Goal: Information Seeking & Learning: Learn about a topic

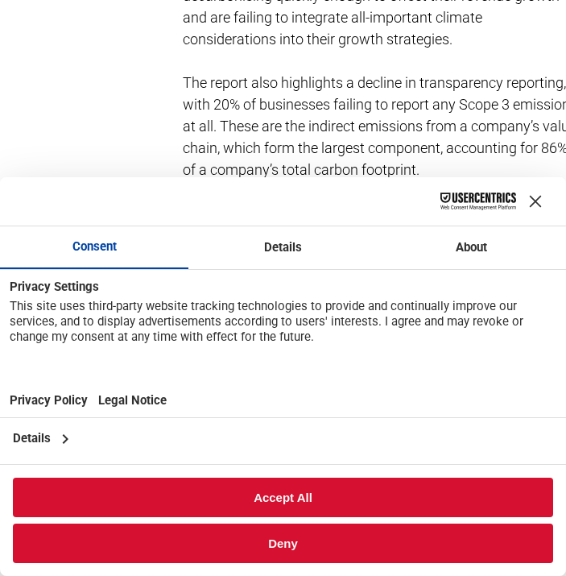
scroll to position [0, 70]
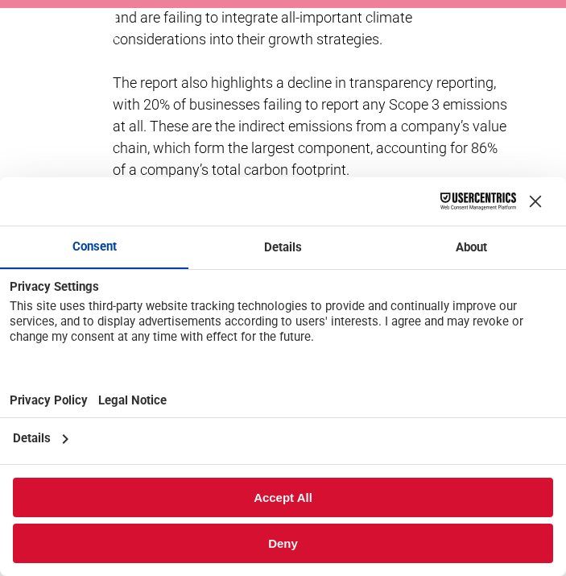
click at [534, 199] on div "Close Layer" at bounding box center [536, 201] width 23 height 23
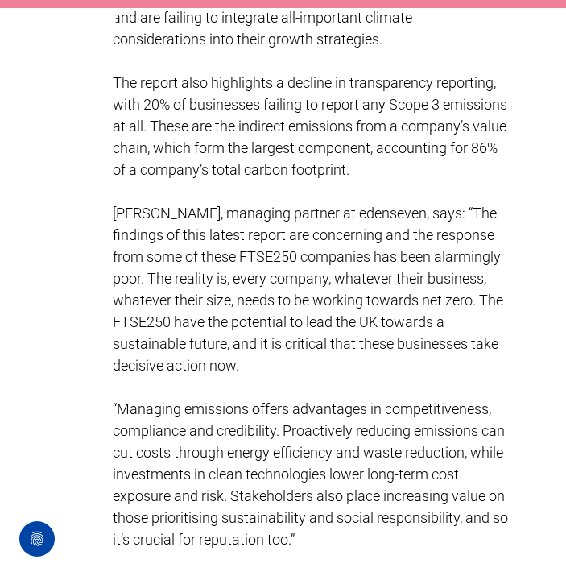
click at [333, 241] on p "[PERSON_NAME], managing partner at edenseven, says: “The findings of this lates…" at bounding box center [311, 289] width 396 height 174
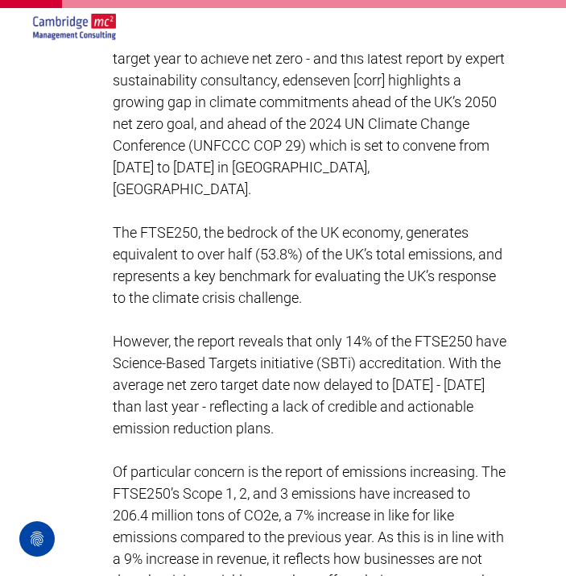
scroll to position [967, 0]
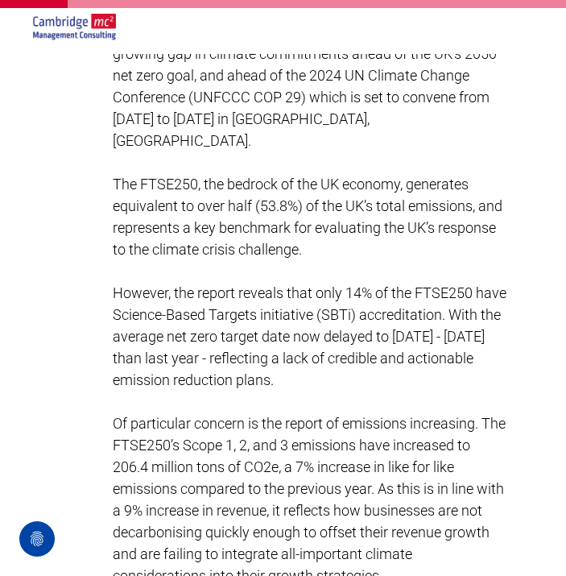
click at [238, 203] on span "The FTSE250, the bedrock of the UK economy, generates equivalent to over half (…" at bounding box center [308, 217] width 390 height 82
click at [257, 191] on p "The FTSE250, the bedrock of the UK economy, generates equivalent to over half (…" at bounding box center [311, 216] width 396 height 87
drag, startPoint x: 313, startPoint y: 251, endPoint x: 112, endPoint y: 186, distance: 211.0
click at [380, 275] on p at bounding box center [311, 271] width 396 height 22
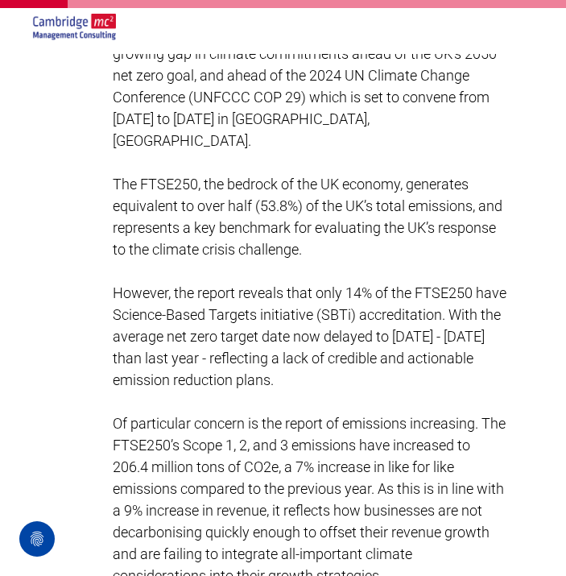
drag, startPoint x: 381, startPoint y: 375, endPoint x: 112, endPoint y: 185, distance: 329.1
copy div "The FTSE250, the bedrock of the UK economy, generates equivalent to over half (…"
click at [251, 391] on p at bounding box center [311, 402] width 396 height 22
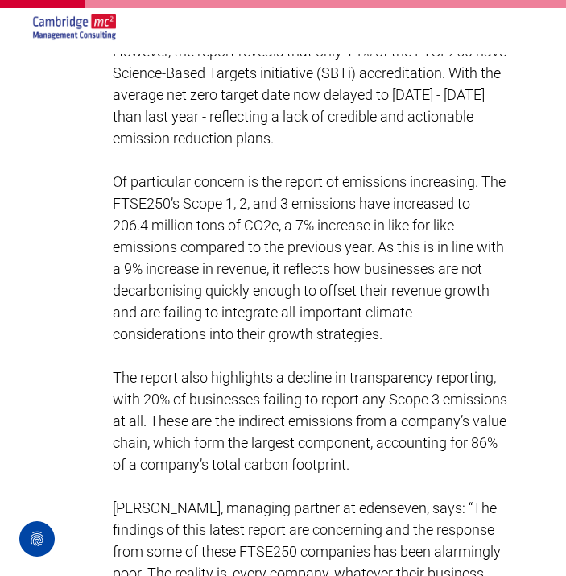
click at [189, 240] on span "Of particular concern is the report of emissions increasing. The FTSE250’s Scop…" at bounding box center [309, 257] width 393 height 169
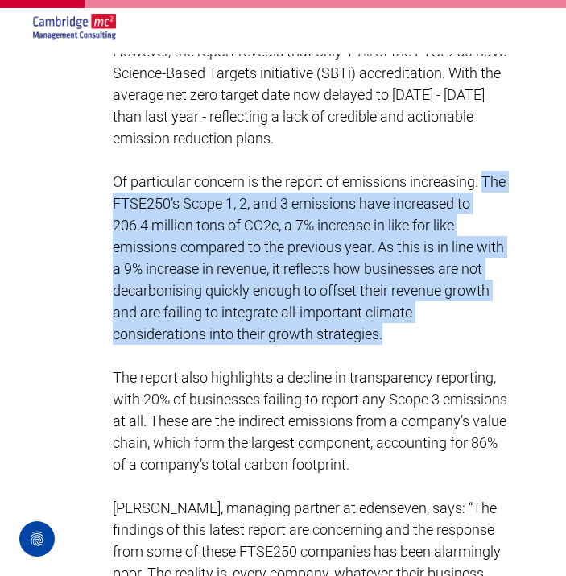
drag, startPoint x: 115, startPoint y: 197, endPoint x: 404, endPoint y: 338, distance: 321.4
copy span "The FTSE250’s Scope 1, 2, and 3 emissions have increased to 206.4 million tons …"
click at [247, 195] on span "Of particular concern is the report of emissions increasing. The FTSE250’s Scop…" at bounding box center [309, 257] width 393 height 169
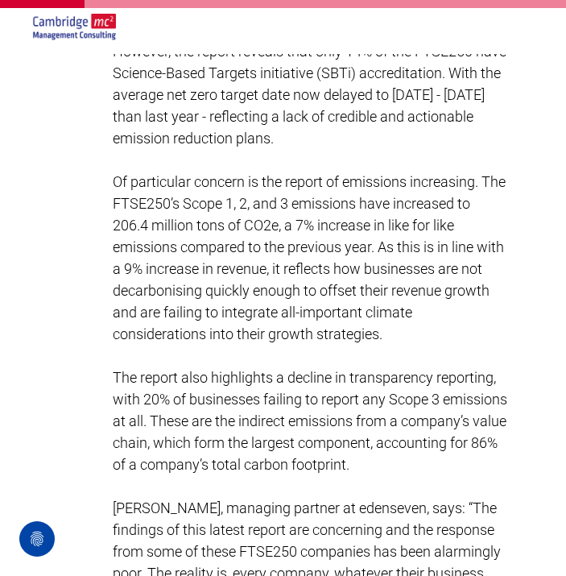
click at [380, 247] on span "Of particular concern is the report of emissions increasing. The FTSE250’s Scop…" at bounding box center [309, 257] width 393 height 169
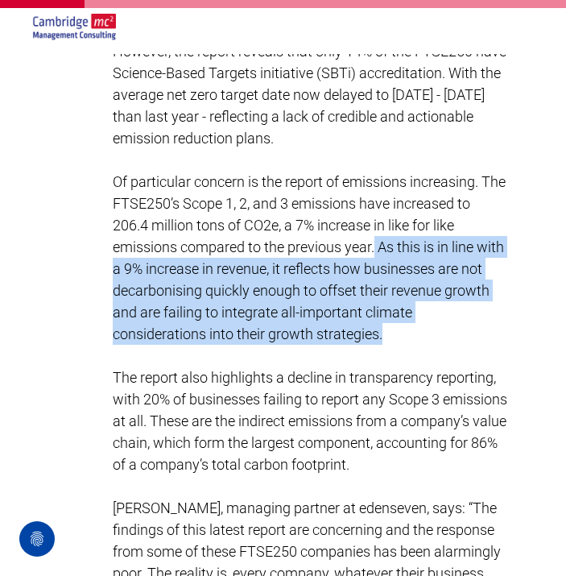
drag, startPoint x: 387, startPoint y: 341, endPoint x: 375, endPoint y: 241, distance: 100.6
click at [375, 241] on p "Of particular concern is the report of emissions increasing. The FTSE250’s Scop…" at bounding box center [311, 258] width 396 height 174
copy span "As this is in line with a 9% increase in revenue, it reflects how businesses ar…"
click at [243, 311] on span "Of particular concern is the report of emissions increasing. The FTSE250’s Scop…" at bounding box center [309, 257] width 393 height 169
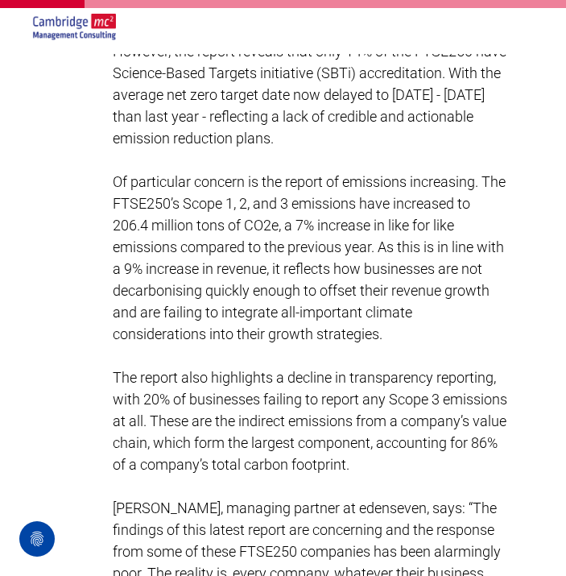
click at [326, 250] on span "Of particular concern is the report of emissions increasing. The FTSE250’s Scop…" at bounding box center [309, 257] width 393 height 169
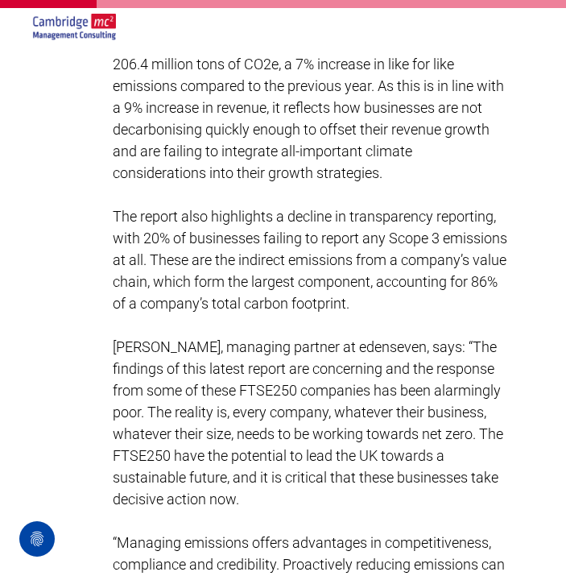
click at [346, 396] on p "[PERSON_NAME], managing partner at edenseven, says: “The findings of this lates…" at bounding box center [311, 423] width 396 height 174
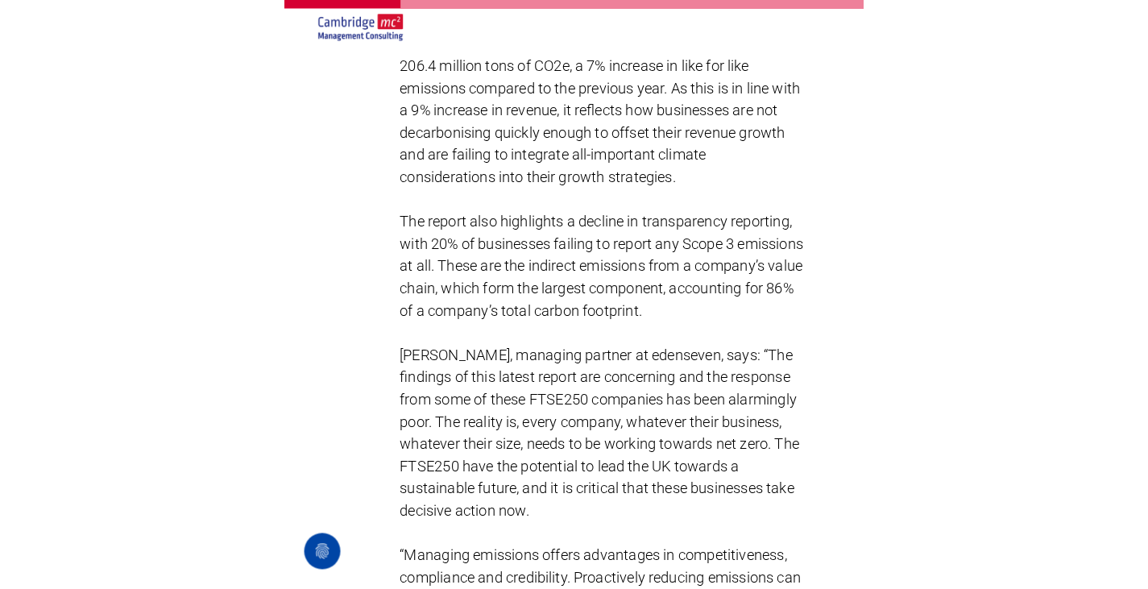
scroll to position [1612, 0]
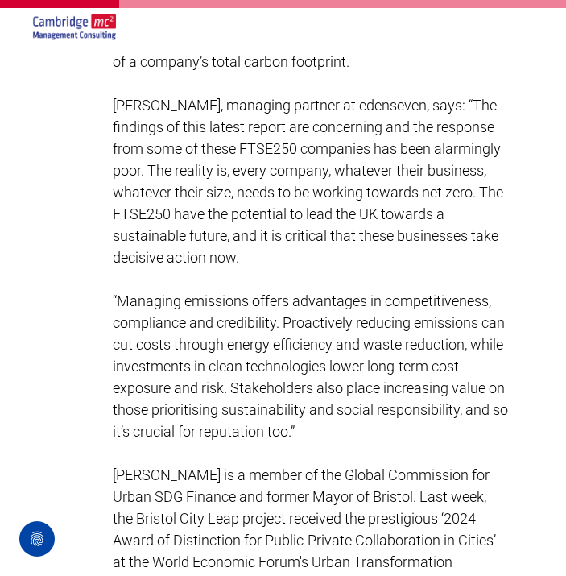
click at [363, 226] on span "[PERSON_NAME], managing partner at edenseven, says: “The findings of this lates…" at bounding box center [308, 181] width 391 height 169
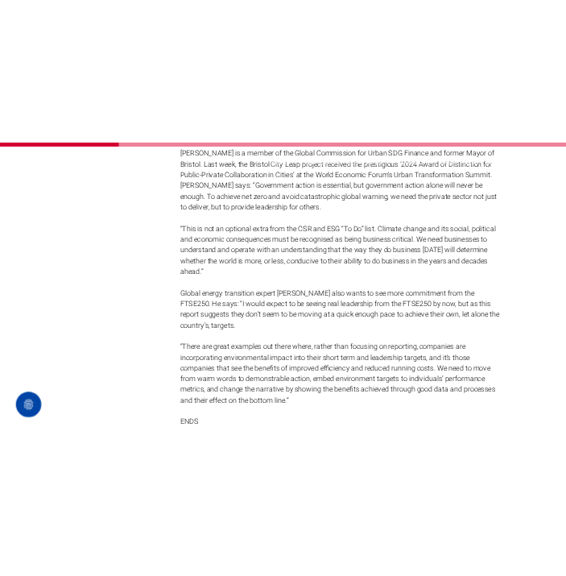
scroll to position [0, 0]
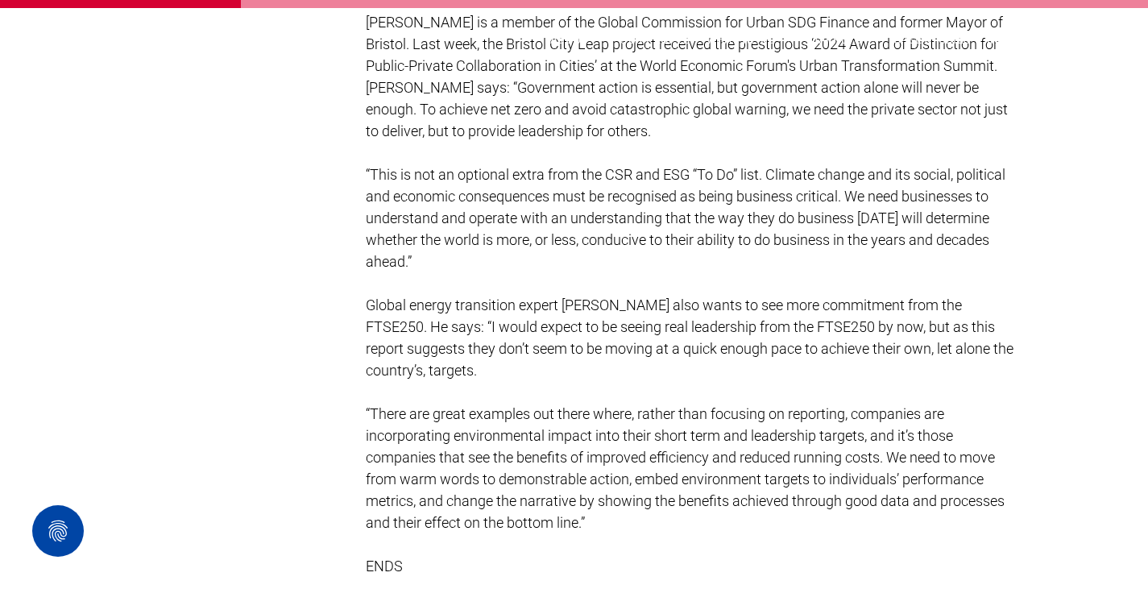
click at [566, 244] on span "“This is not an optional extra from the CSR and ESG “To Do” list. Climate chang…" at bounding box center [686, 218] width 640 height 104
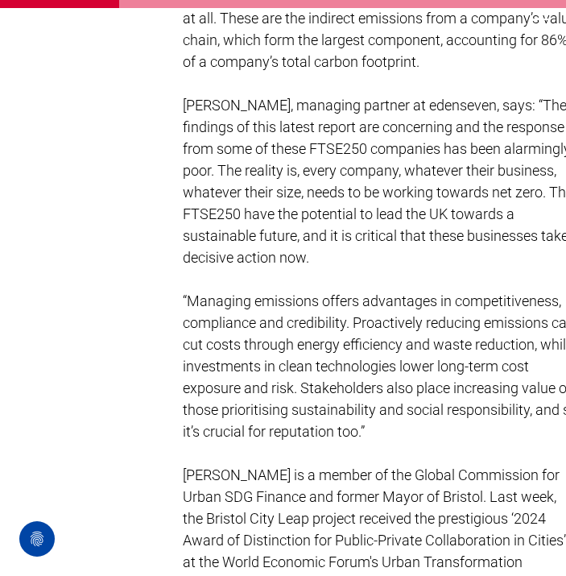
click at [368, 263] on p "[PERSON_NAME], managing partner at edenseven, says: “The findings of this lates…" at bounding box center [381, 181] width 396 height 174
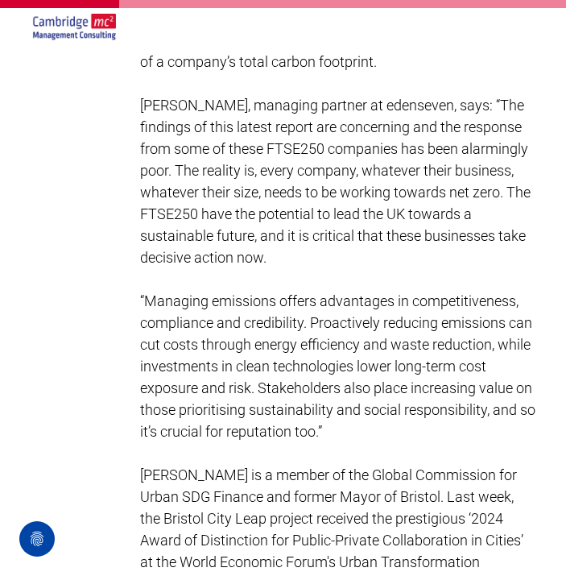
scroll to position [1612, 52]
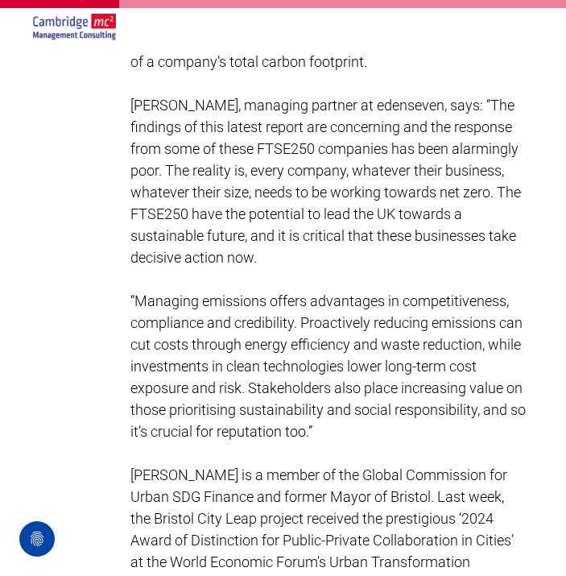
click at [346, 346] on span "“Managing emissions offers advantages in competitiveness, compliance and credib…" at bounding box center [329, 366] width 396 height 147
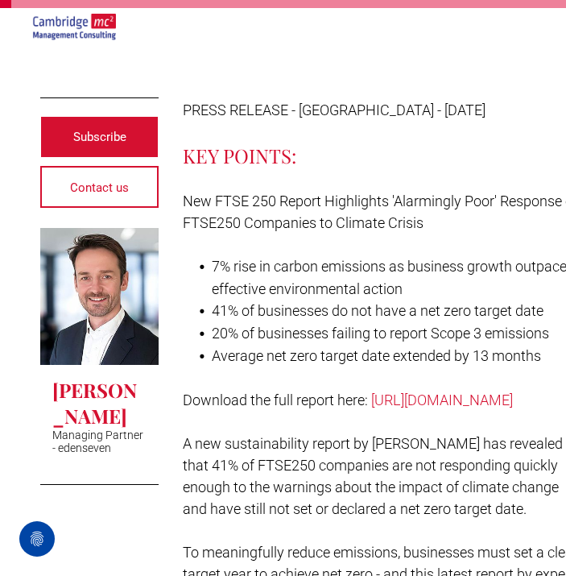
scroll to position [0, 0]
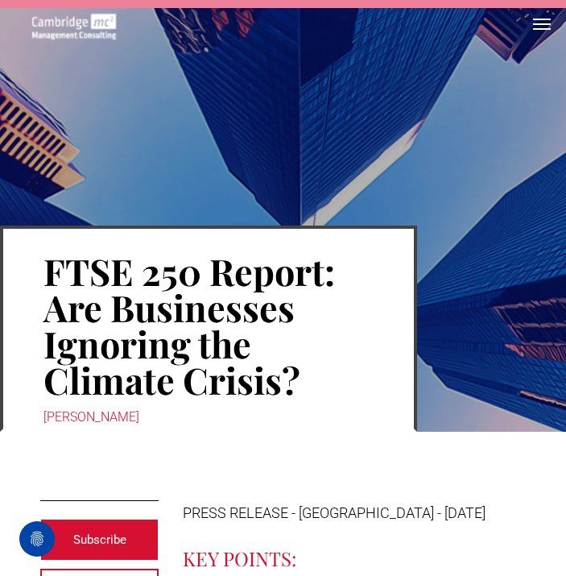
click at [292, 325] on h1 "FTSE 250 Report: Are Businesses Ignoring the Climate Crisis?" at bounding box center [209, 325] width 330 height 148
